Goal: Information Seeking & Learning: Learn about a topic

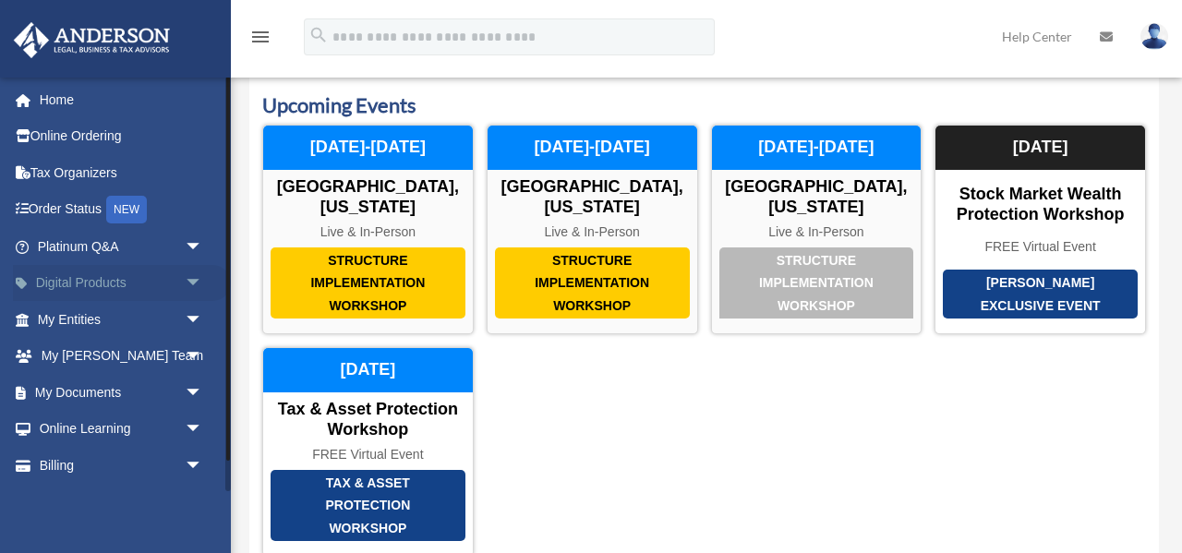
scroll to position [49, 0]
click at [88, 324] on link "My Entities arrow_drop_down" at bounding box center [122, 319] width 218 height 37
click at [195, 314] on span "arrow_drop_down" at bounding box center [203, 320] width 37 height 38
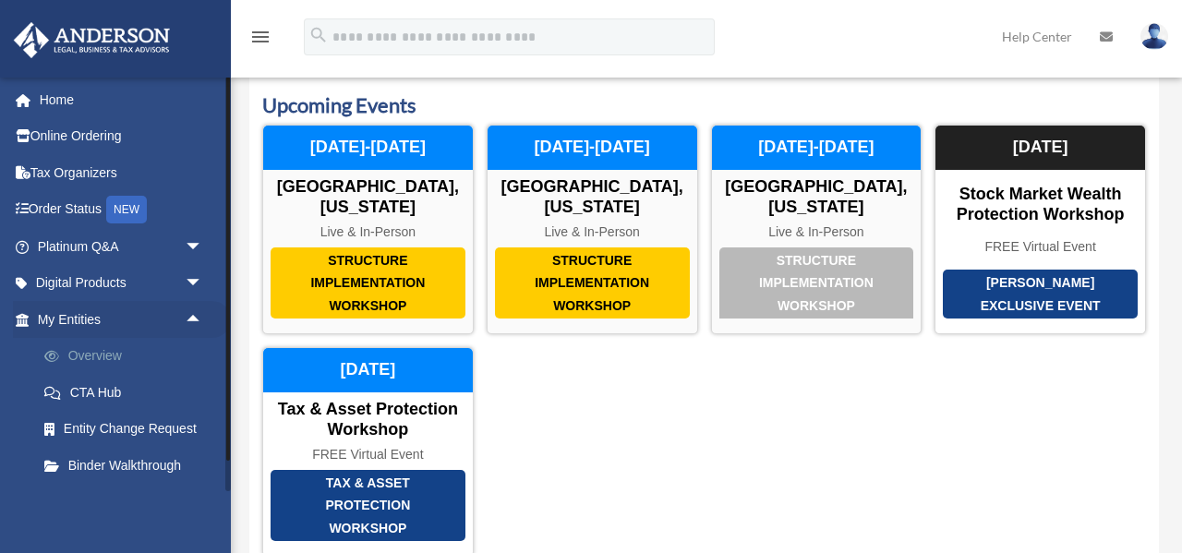
click at [109, 354] on link "Overview" at bounding box center [128, 356] width 205 height 37
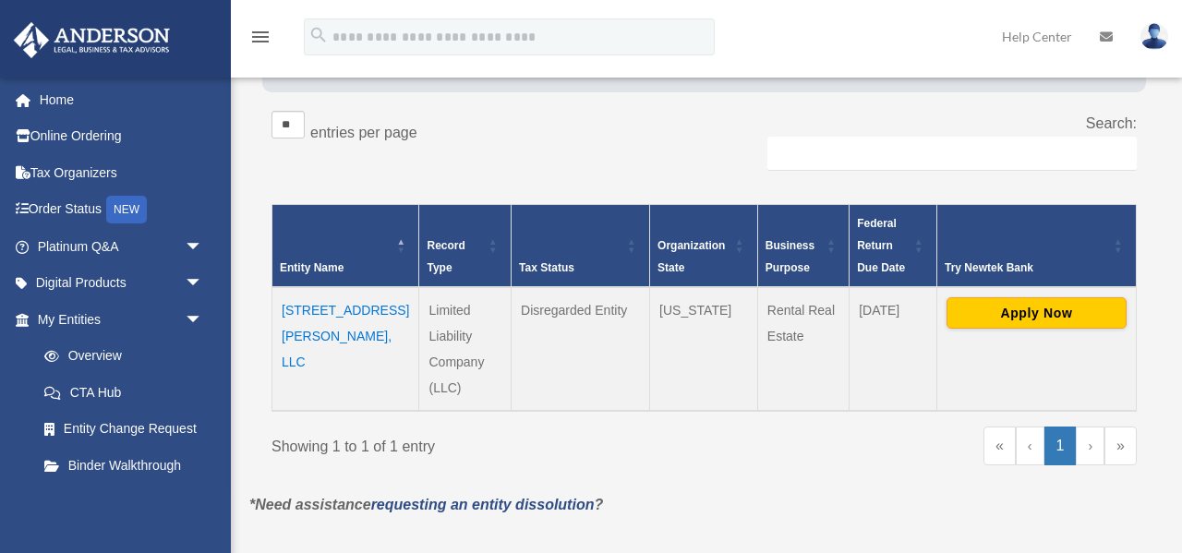
scroll to position [278, 0]
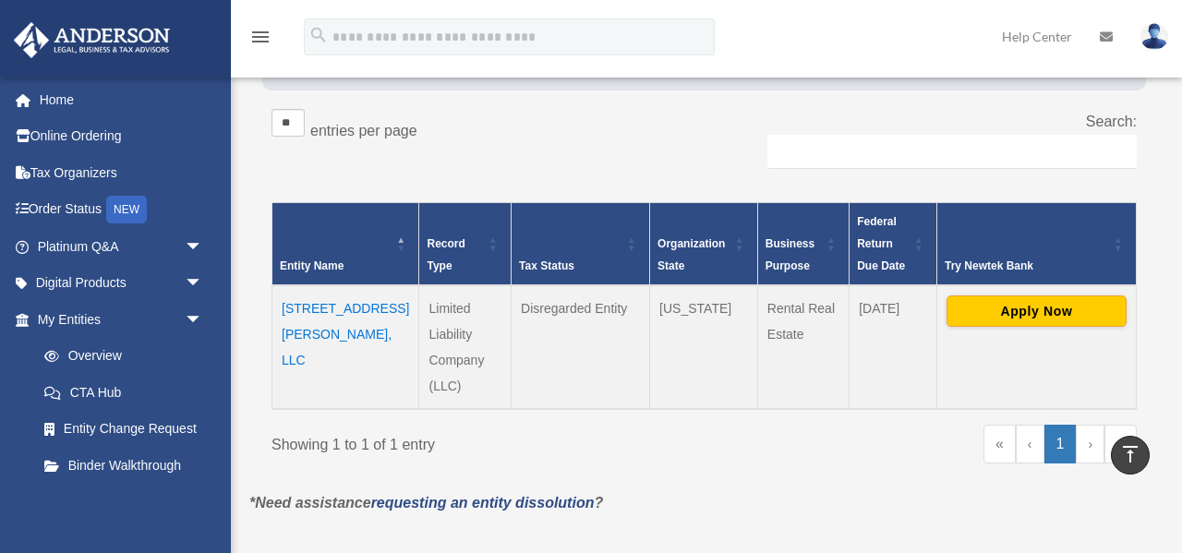
click at [1088, 425] on link "›" at bounding box center [1090, 444] width 29 height 39
click at [323, 308] on td "[STREET_ADDRESS][PERSON_NAME], LLC" at bounding box center [345, 347] width 147 height 124
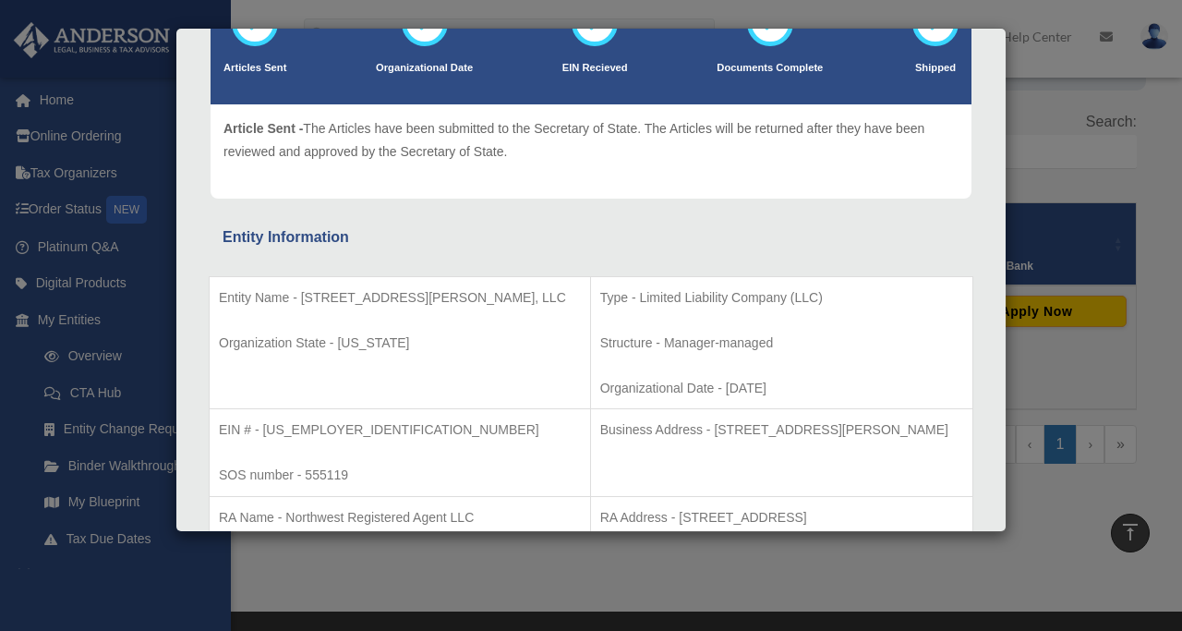
scroll to position [0, 0]
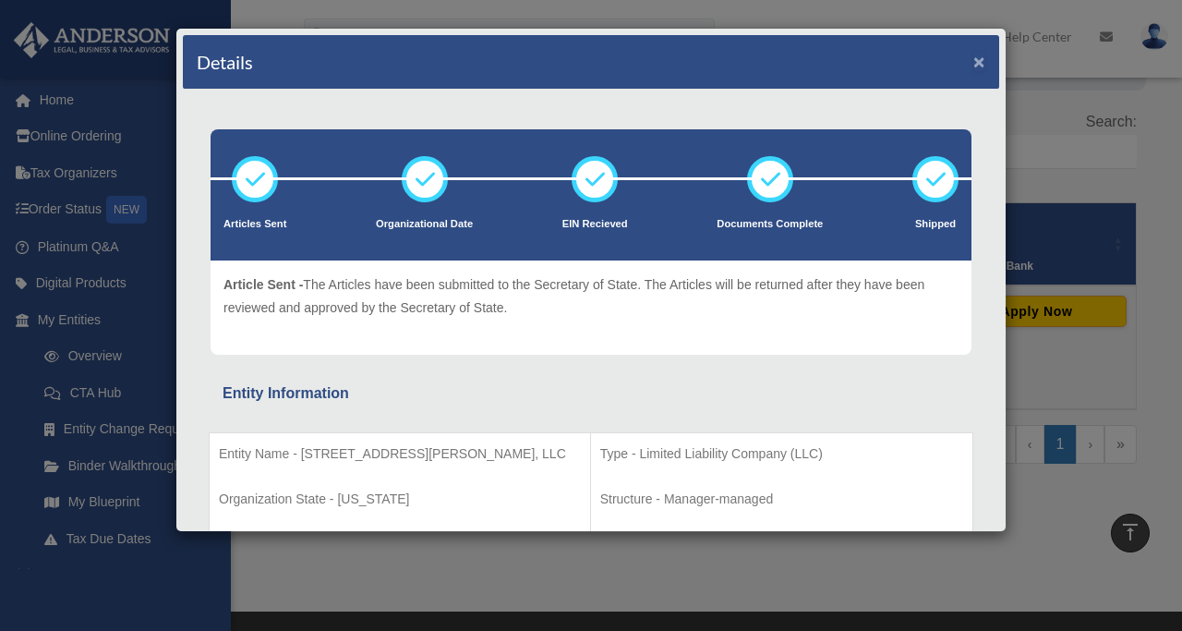
click at [983, 59] on button "×" at bounding box center [979, 61] width 12 height 19
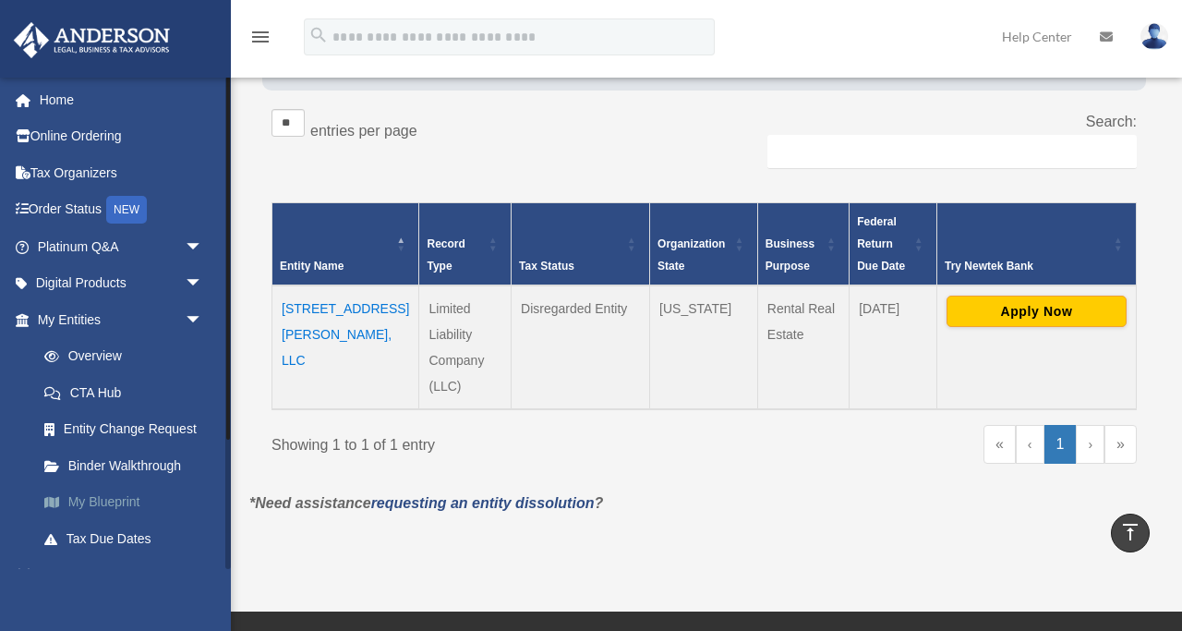
click at [96, 506] on link "My Blueprint" at bounding box center [128, 502] width 205 height 37
click at [95, 498] on link "My Blueprint" at bounding box center [128, 502] width 205 height 37
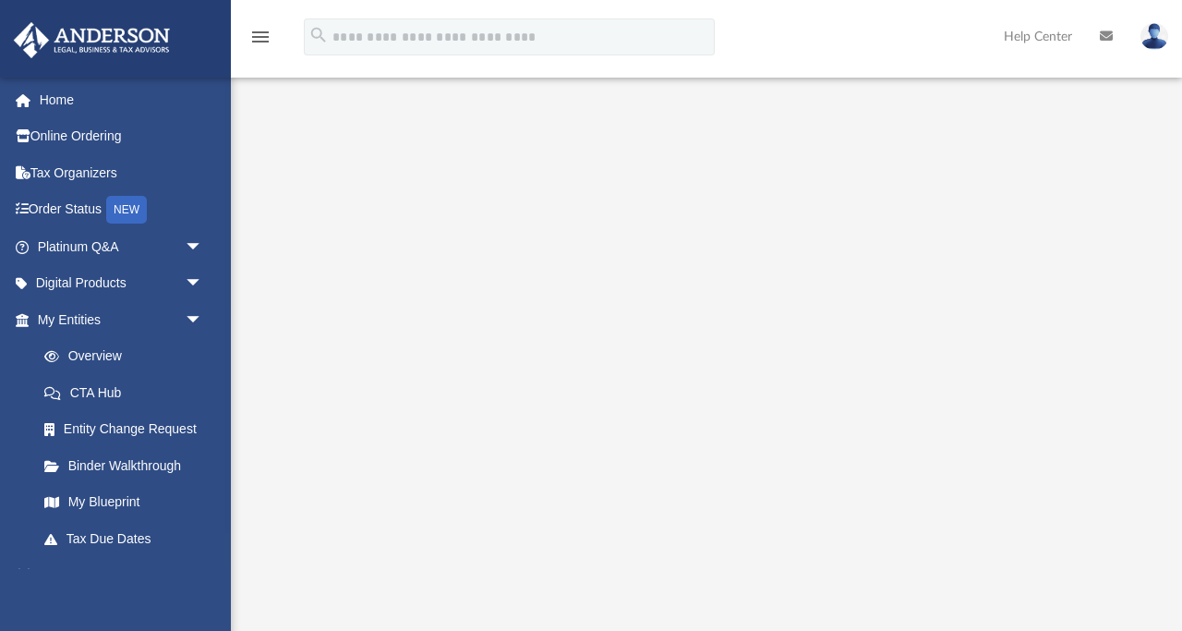
scroll to position [115, 0]
click at [188, 247] on span "arrow_drop_down" at bounding box center [203, 247] width 37 height 38
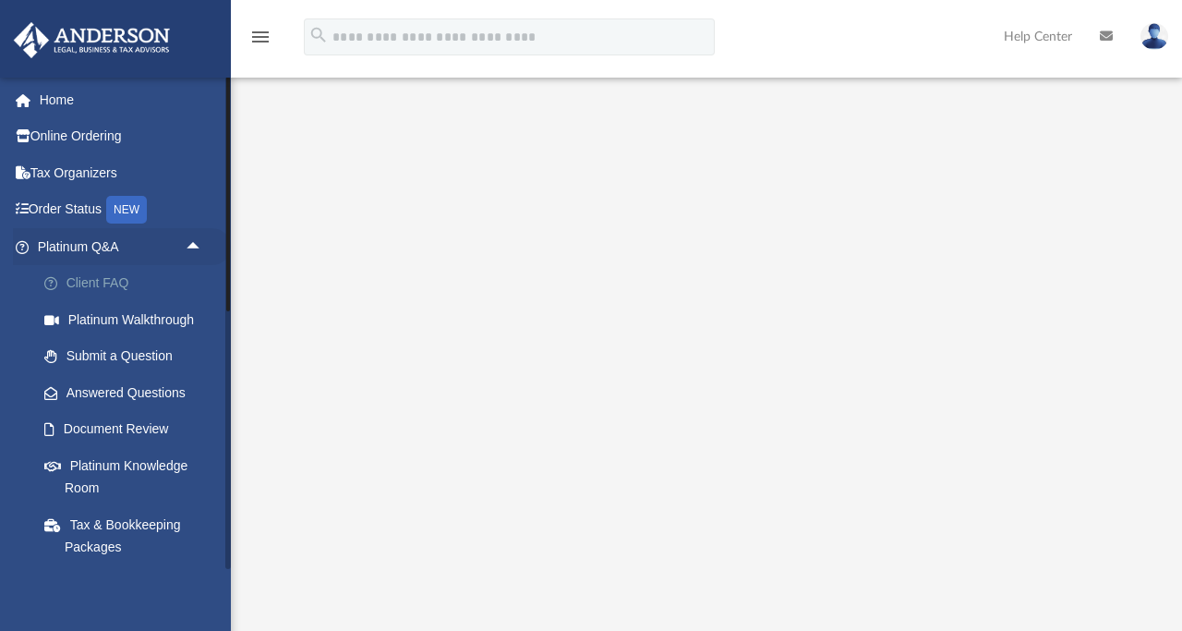
click at [94, 282] on link "Client FAQ" at bounding box center [128, 283] width 205 height 37
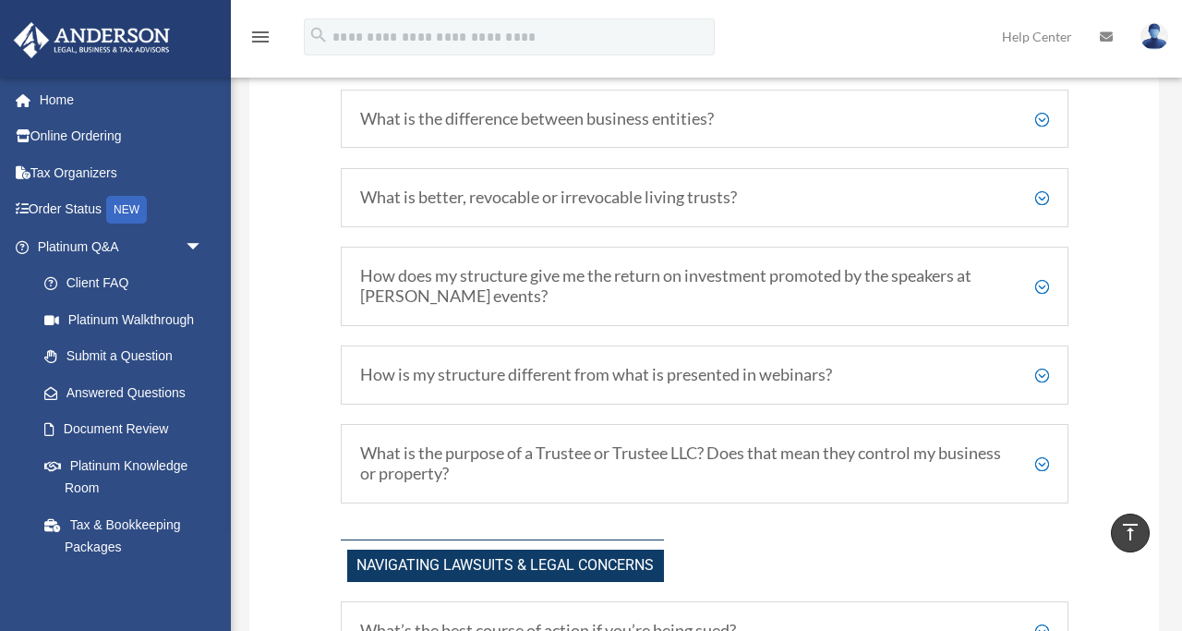
scroll to position [1002, 0]
click at [1046, 195] on h5 "What is better, revocable or irrevocable living trusts?" at bounding box center [704, 197] width 689 height 20
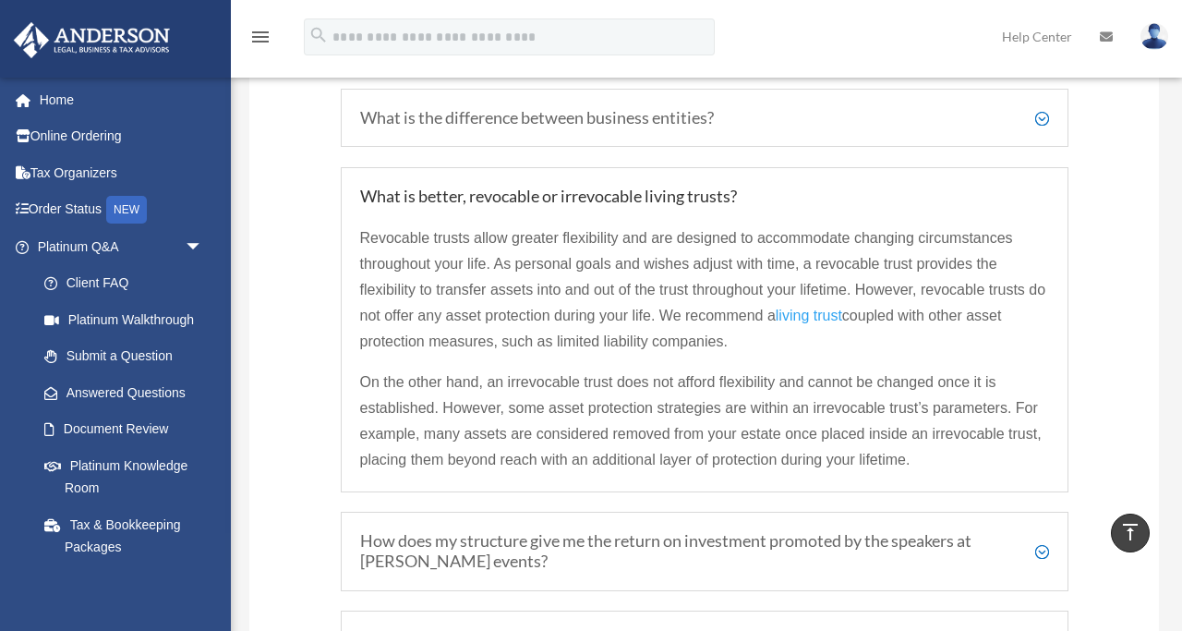
click at [1050, 183] on div "What is better, revocable or irrevocable living trusts? Revocable trusts allow …" at bounding box center [705, 329] width 728 height 325
click at [1039, 116] on h5 "What is the difference between business entities?" at bounding box center [704, 118] width 689 height 20
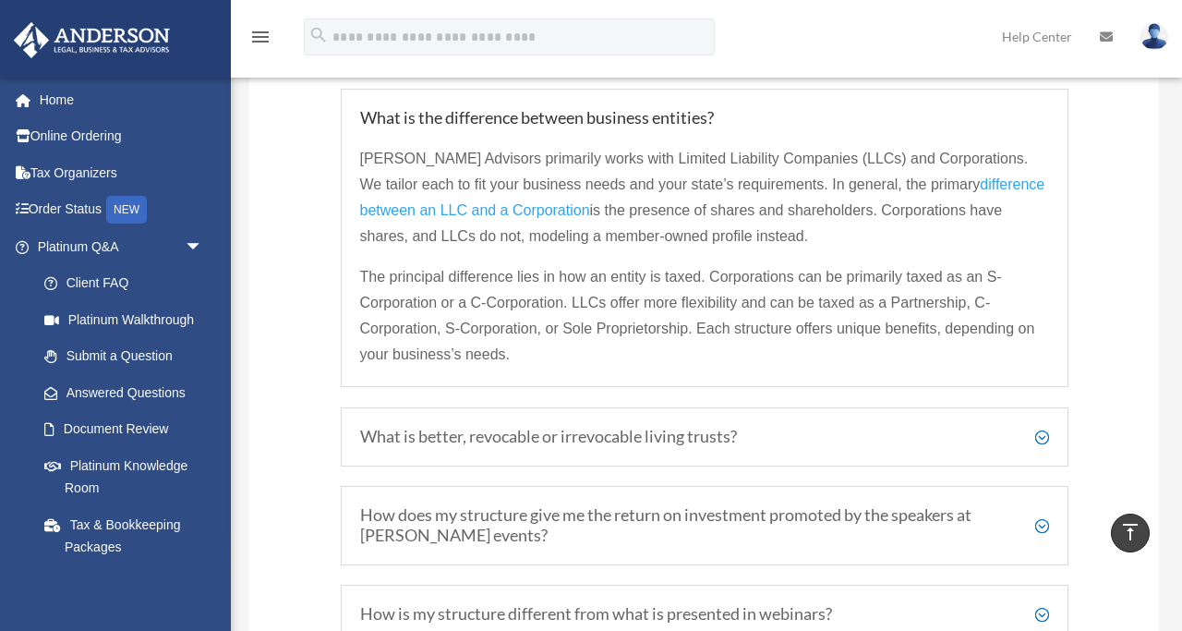
click at [1039, 116] on h5 "What is the difference between business entities?" at bounding box center [704, 118] width 689 height 20
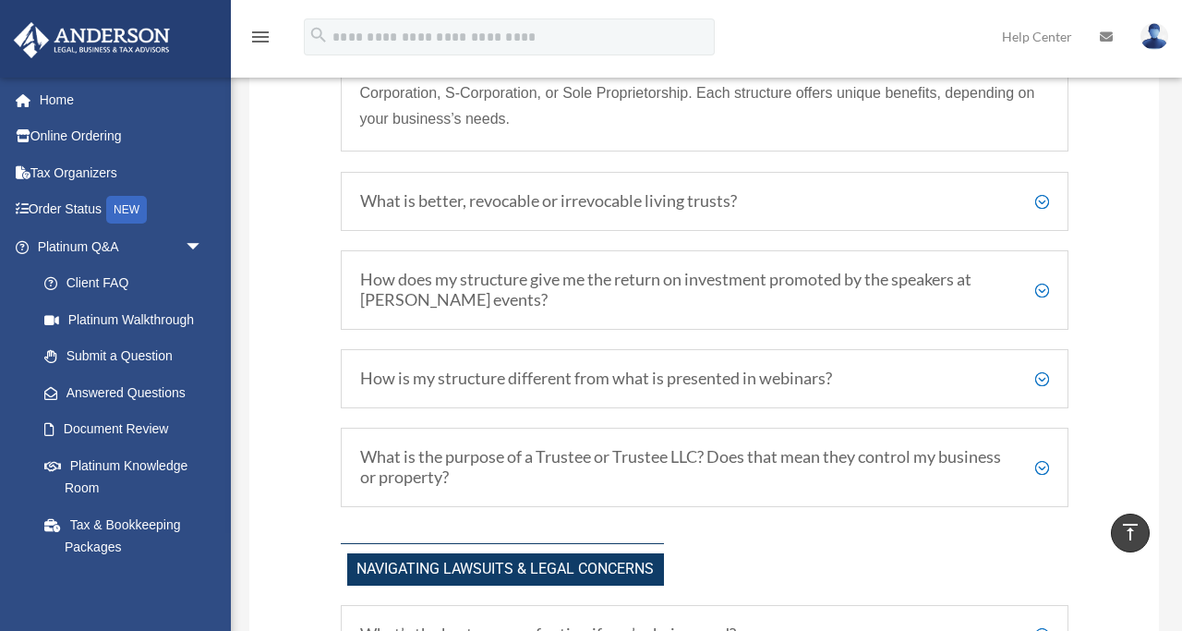
scroll to position [1278, 0]
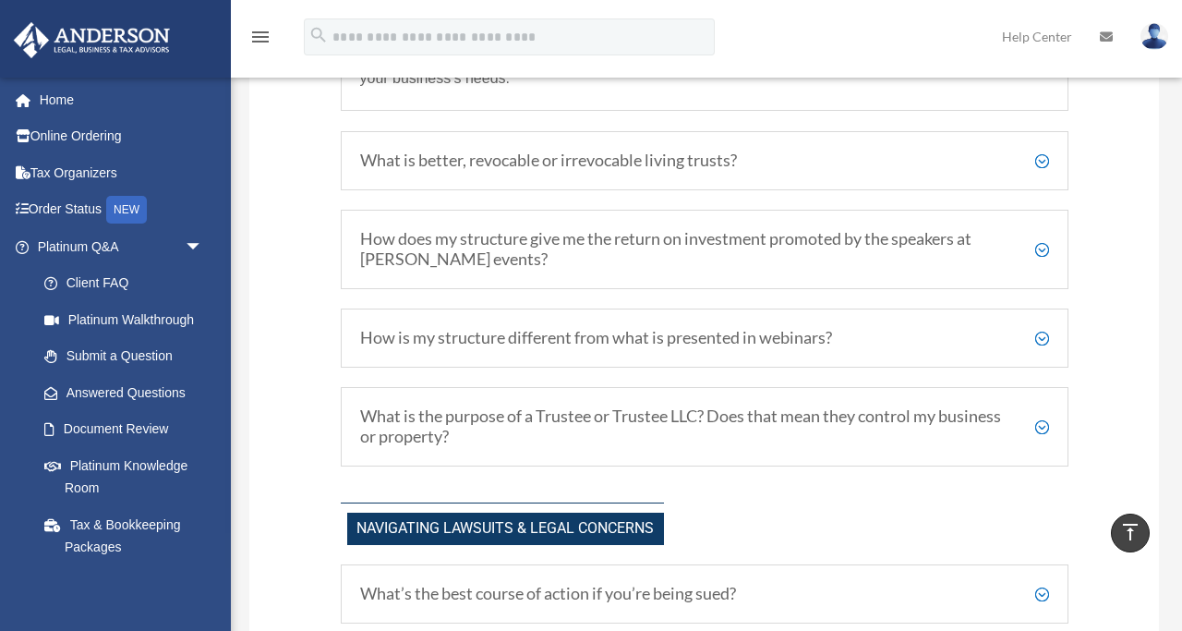
click at [1038, 424] on h5 "What is the purpose of a Trustee or Trustee LLC? Does that mean they control my…" at bounding box center [704, 426] width 689 height 40
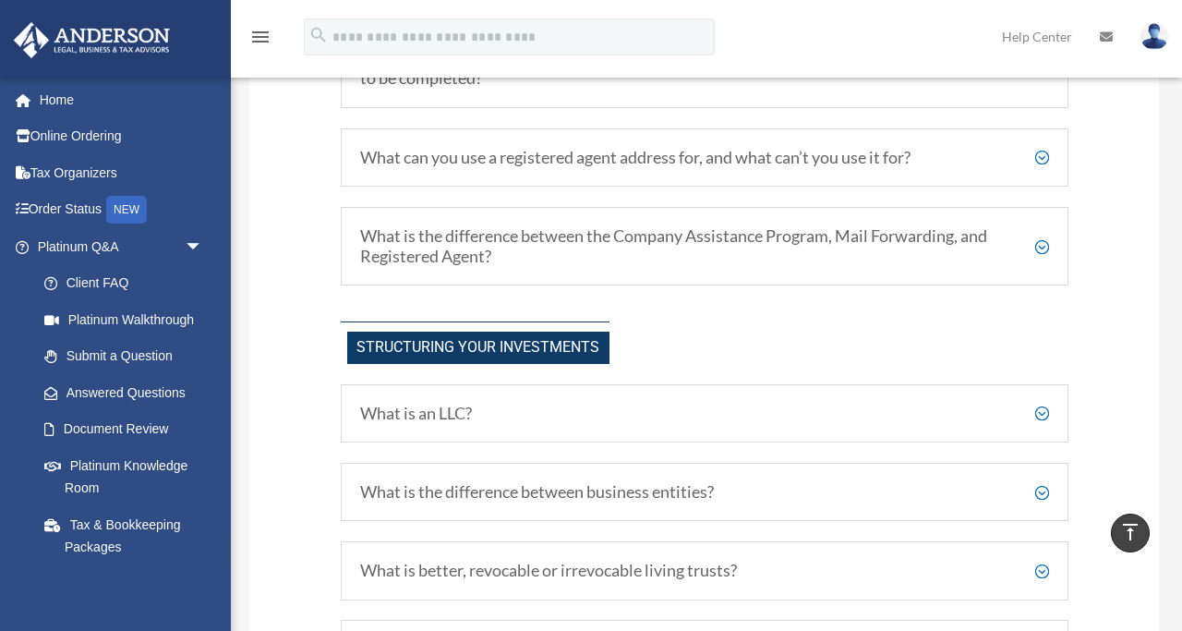
scroll to position [626, 0]
click at [1040, 246] on h5 "What is the difference between the Company Assistance Program, Mail Forwarding,…" at bounding box center [704, 248] width 689 height 40
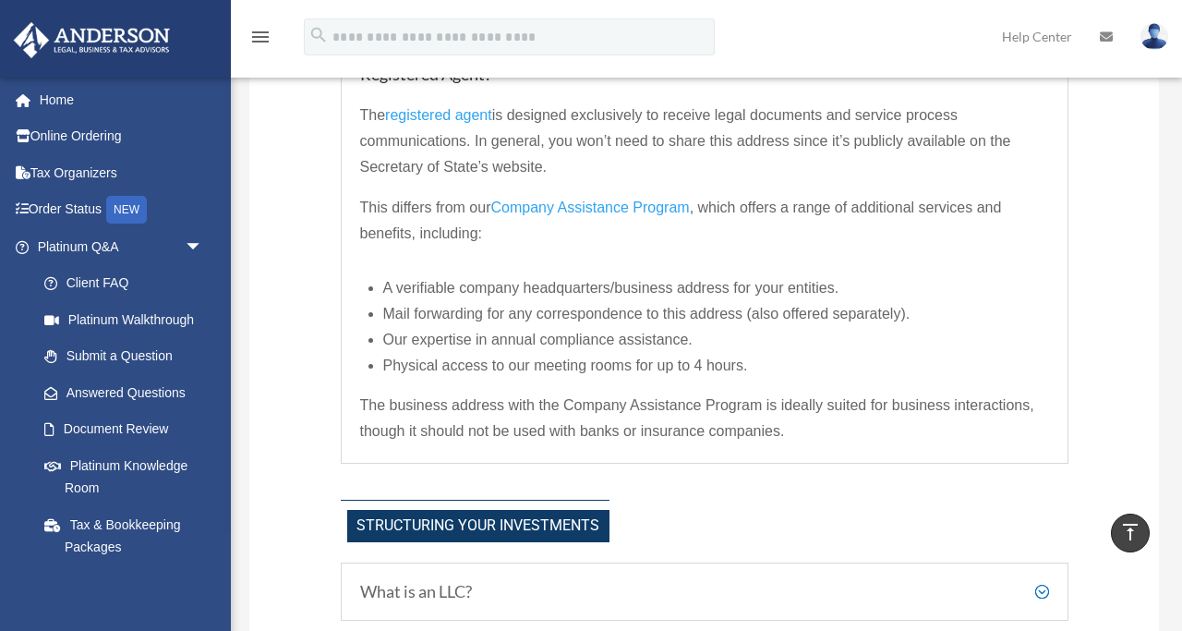
scroll to position [811, 0]
click at [604, 208] on span "Company Assistance Program" at bounding box center [589, 207] width 199 height 16
